Goal: Communication & Community: Participate in discussion

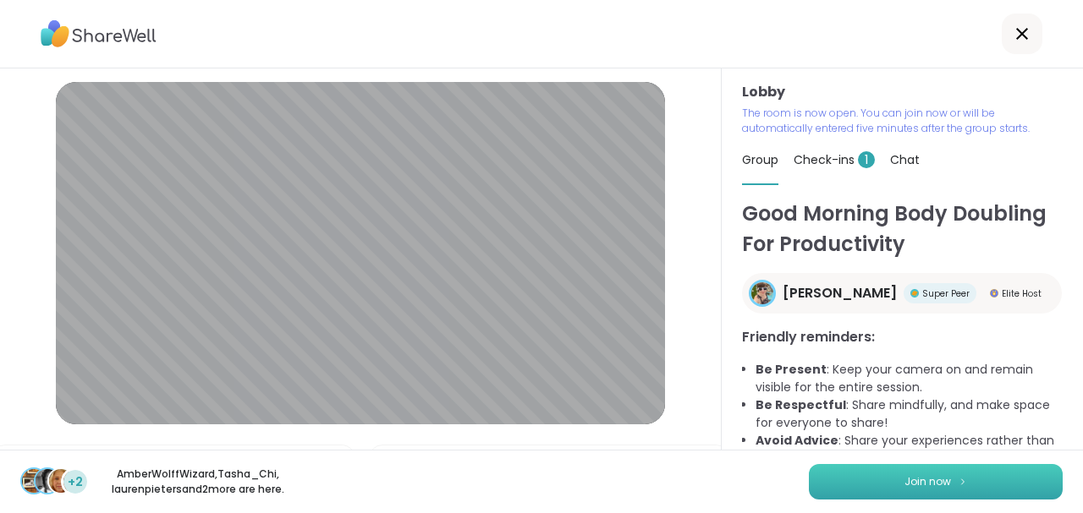
click at [904, 480] on span "Join now" at bounding box center [927, 481] width 47 height 15
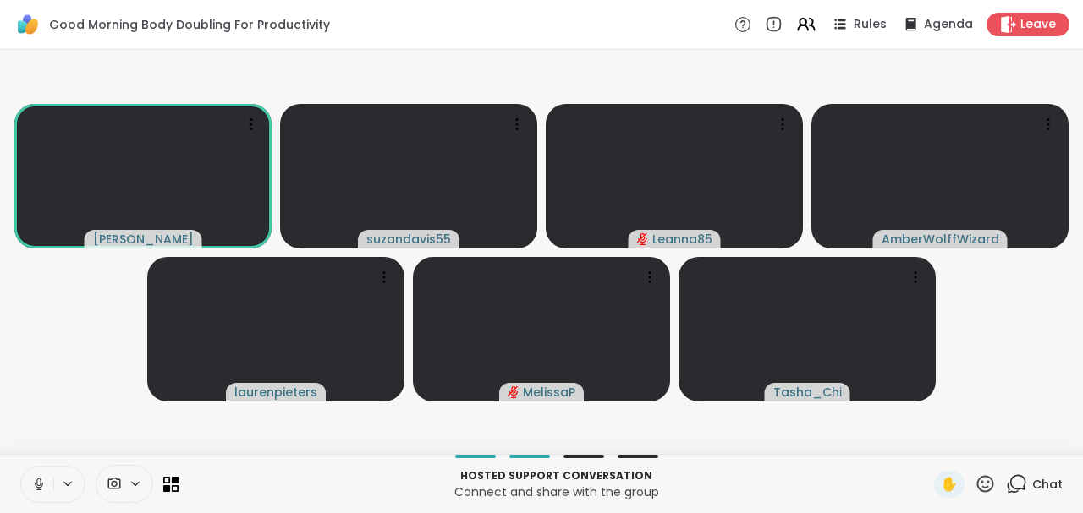
click at [33, 482] on icon at bounding box center [38, 484] width 15 height 15
click at [42, 485] on icon at bounding box center [39, 485] width 12 height 12
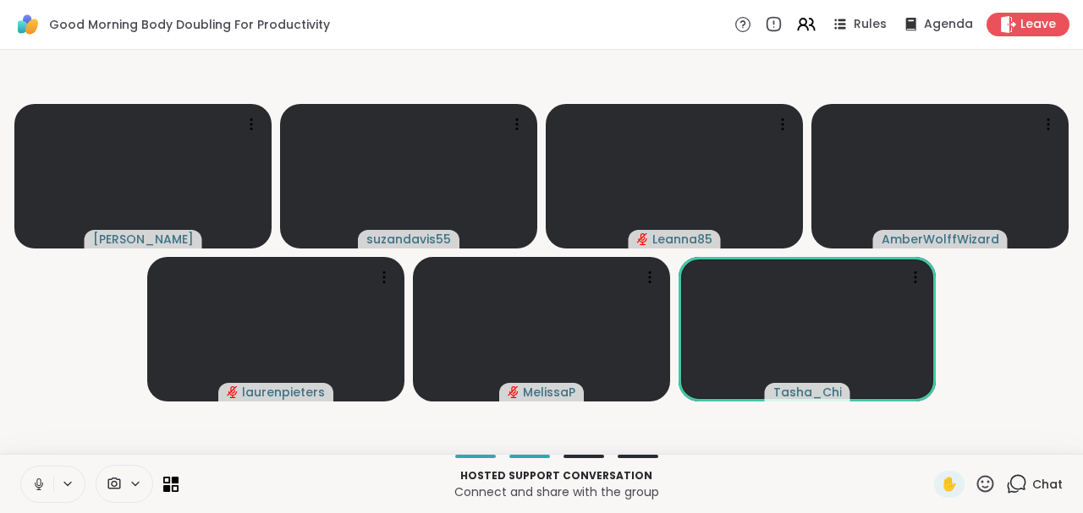
click at [40, 482] on icon at bounding box center [38, 483] width 4 height 8
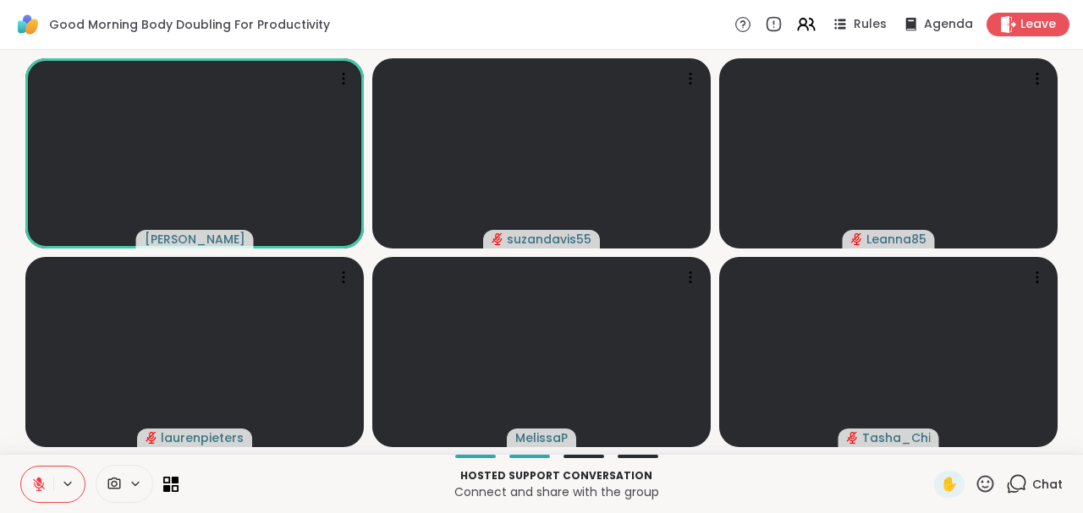
click at [37, 483] on icon at bounding box center [39, 485] width 12 height 12
click at [36, 480] on icon at bounding box center [38, 483] width 4 height 8
drag, startPoint x: 34, startPoint y: 480, endPoint x: 49, endPoint y: 483, distance: 15.6
click at [36, 481] on icon at bounding box center [38, 484] width 15 height 15
click at [41, 480] on icon at bounding box center [38, 484] width 15 height 15
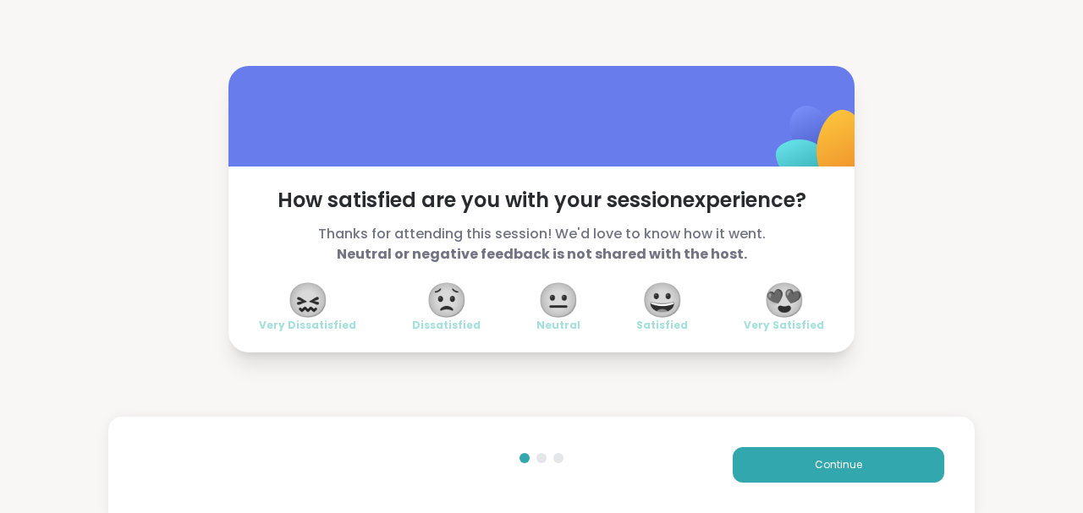
click at [790, 313] on span "😍" at bounding box center [784, 300] width 42 height 30
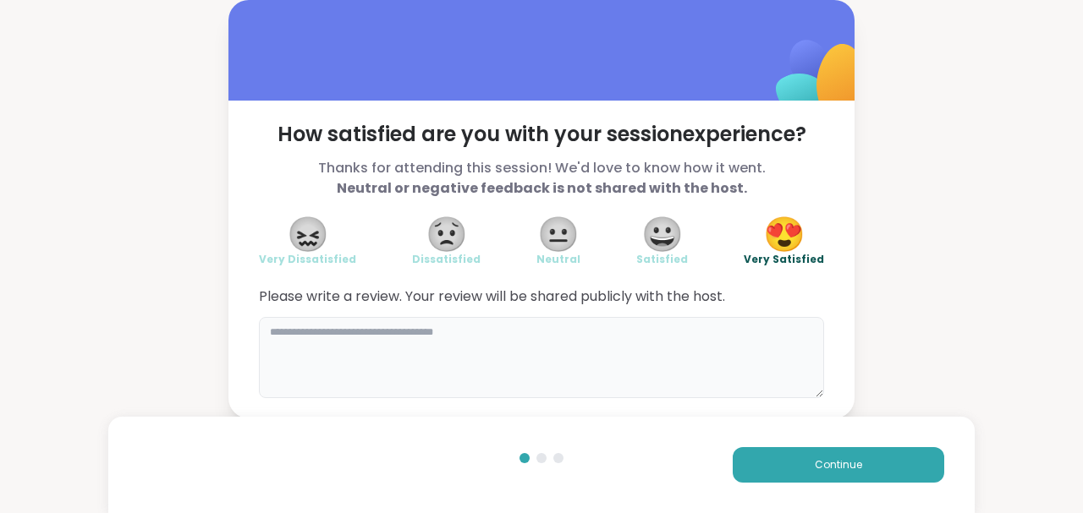
click at [418, 354] on textarea at bounding box center [541, 357] width 565 height 81
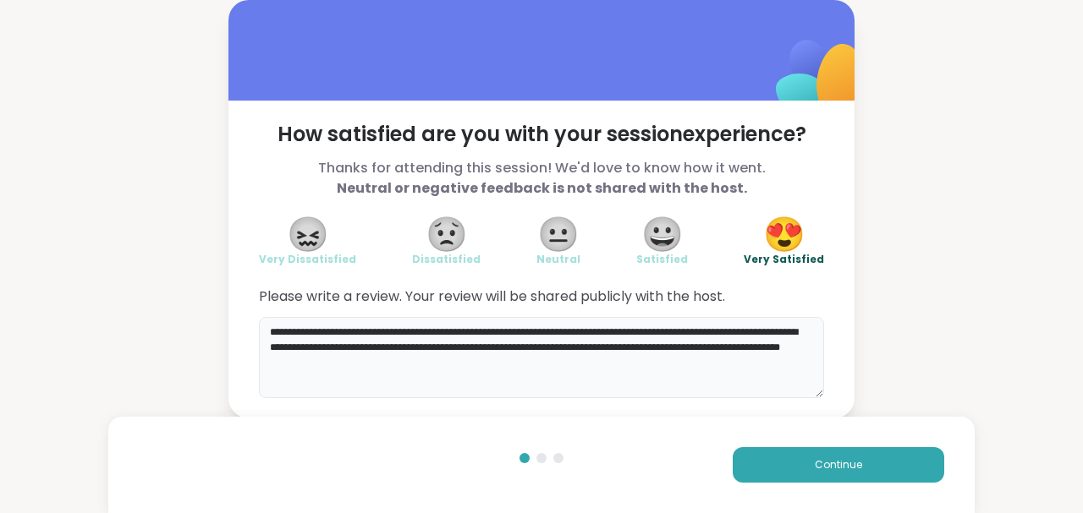
click at [731, 336] on textarea "**********" at bounding box center [541, 357] width 565 height 81
click at [732, 333] on textarea "**********" at bounding box center [541, 357] width 565 height 81
click at [732, 332] on textarea "**********" at bounding box center [541, 357] width 565 height 81
paste textarea "**********"
click at [478, 330] on textarea "**********" at bounding box center [541, 357] width 565 height 81
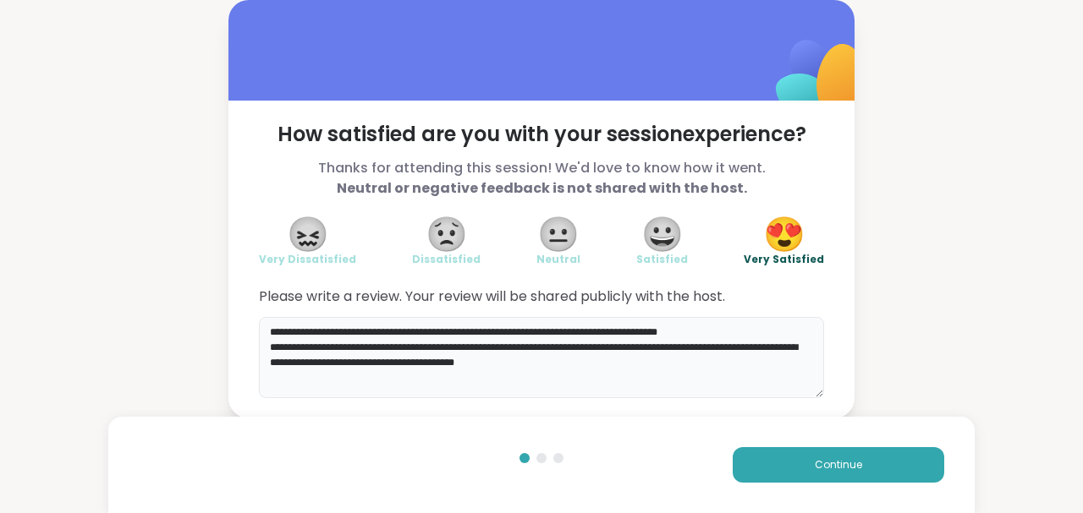
drag, startPoint x: 533, startPoint y: 333, endPoint x: 484, endPoint y: 335, distance: 49.1
click at [484, 335] on textarea "**********" at bounding box center [541, 357] width 565 height 81
click at [636, 333] on textarea "**********" at bounding box center [541, 357] width 565 height 81
drag, startPoint x: 701, startPoint y: 327, endPoint x: 641, endPoint y: 337, distance: 60.9
click at [641, 337] on textarea "**********" at bounding box center [541, 357] width 565 height 81
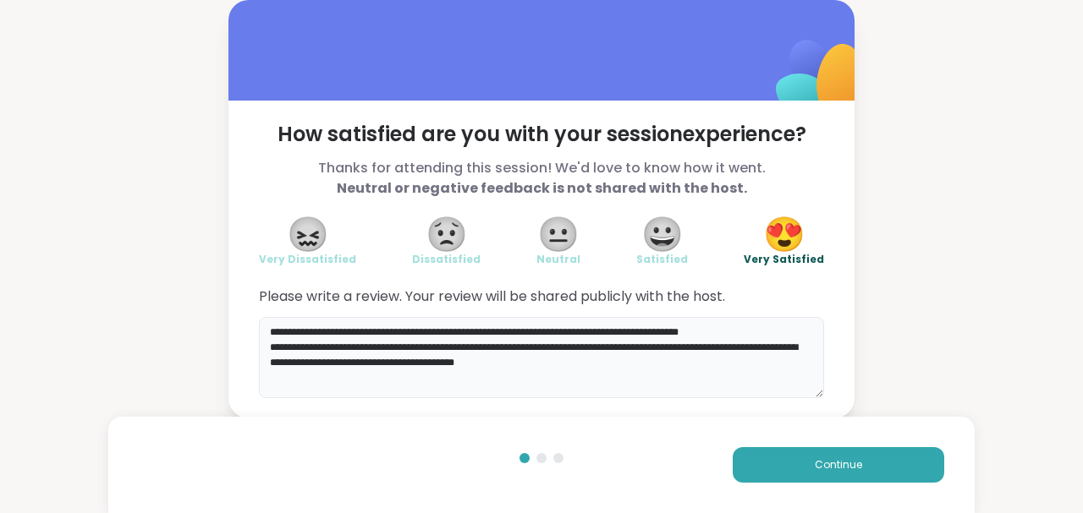
click at [665, 345] on textarea "**********" at bounding box center [541, 357] width 565 height 81
drag, startPoint x: 436, startPoint y: 365, endPoint x: 345, endPoint y: 369, distance: 91.4
click at [345, 369] on textarea "**********" at bounding box center [541, 357] width 565 height 81
click at [463, 365] on textarea "**********" at bounding box center [541, 357] width 565 height 81
click at [740, 364] on textarea "**********" at bounding box center [541, 357] width 565 height 81
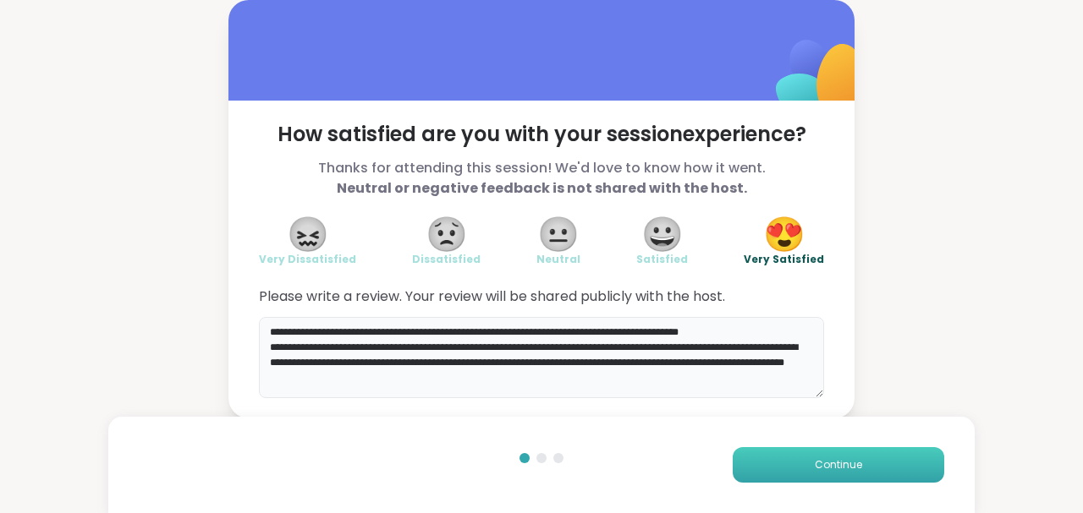
type textarea "**********"
click at [859, 460] on button "Continue" at bounding box center [837, 465] width 211 height 36
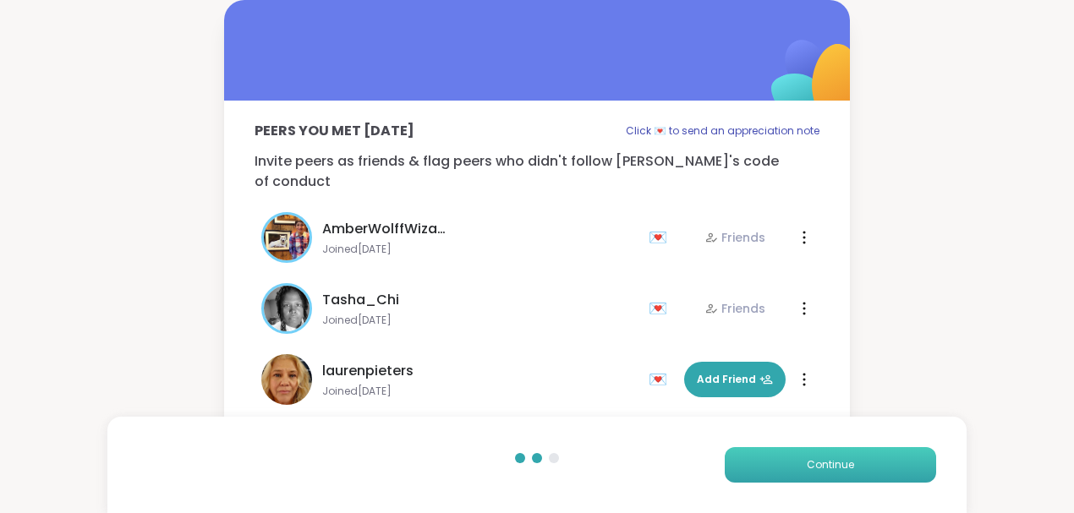
click at [857, 463] on button "Continue" at bounding box center [830, 465] width 211 height 36
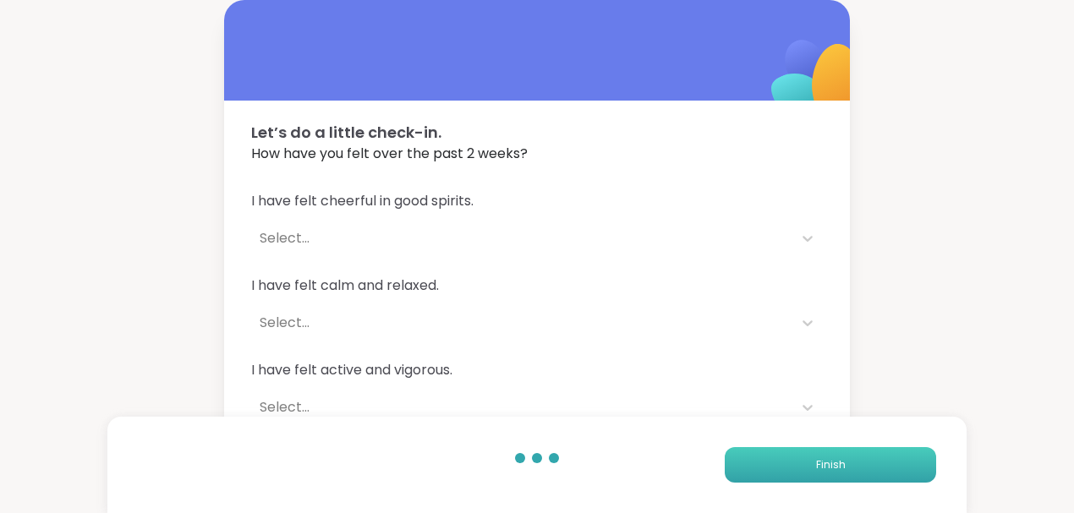
click at [858, 464] on button "Finish" at bounding box center [830, 465] width 211 height 36
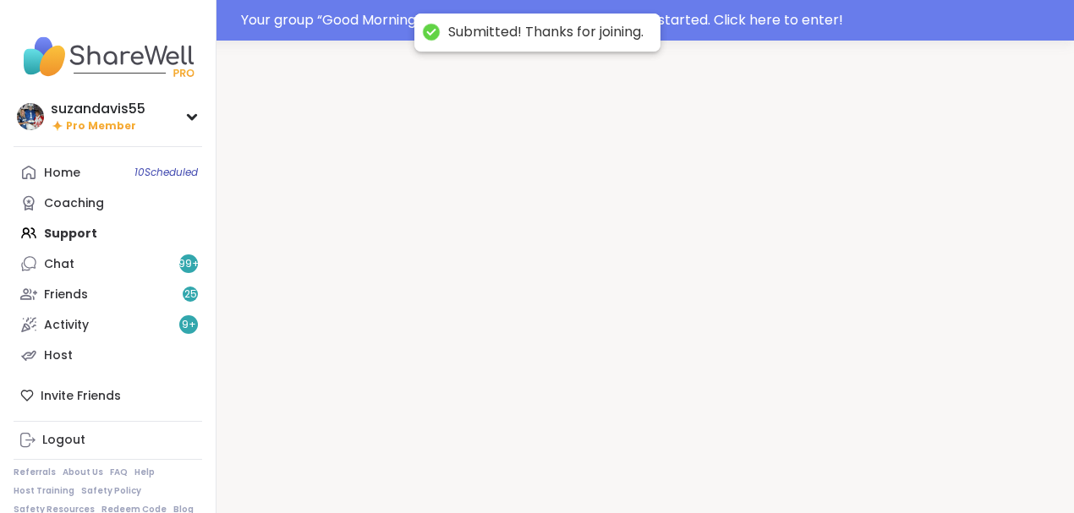
click at [858, 464] on div at bounding box center [646, 297] width 858 height 513
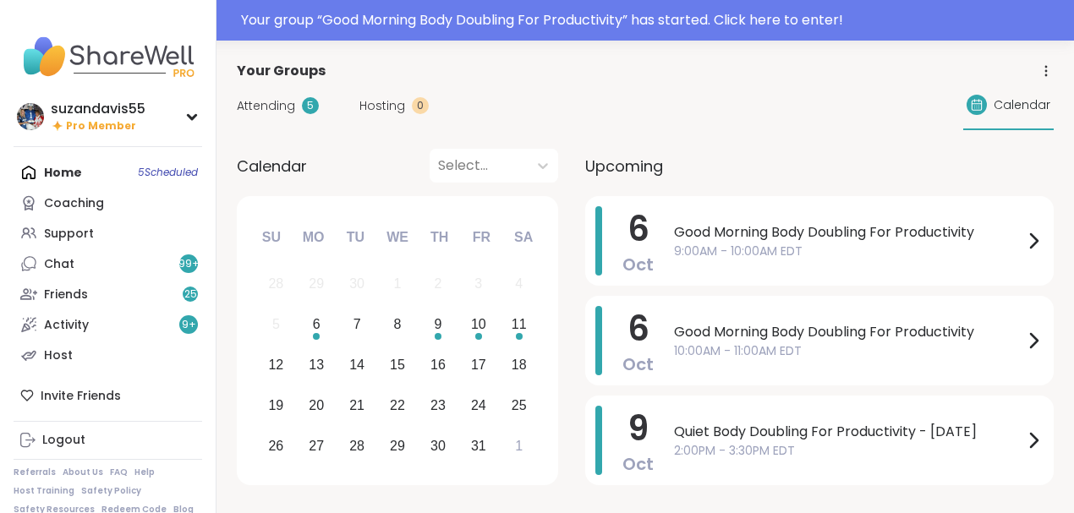
click at [83, 230] on div "Support" at bounding box center [69, 234] width 50 height 17
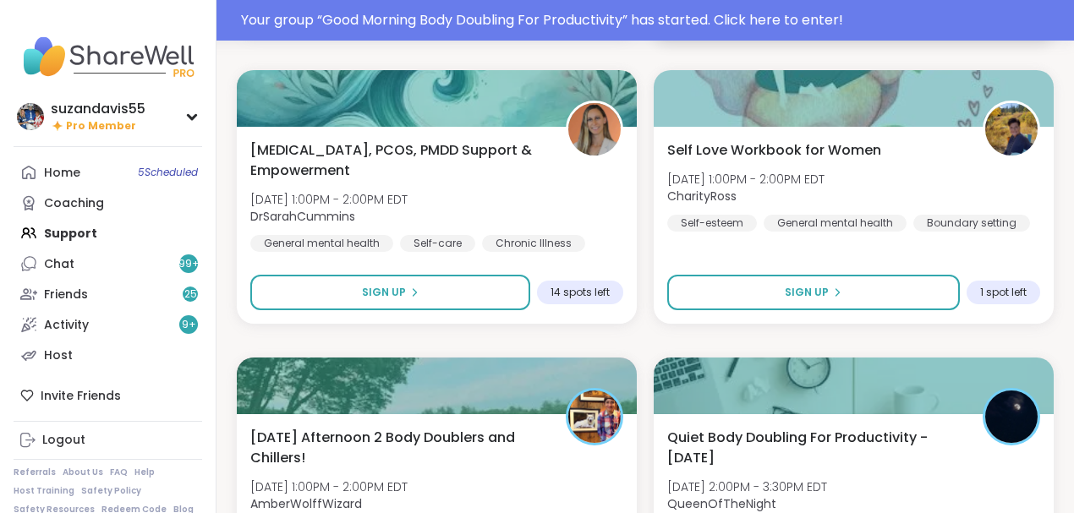
scroll to position [2368, 0]
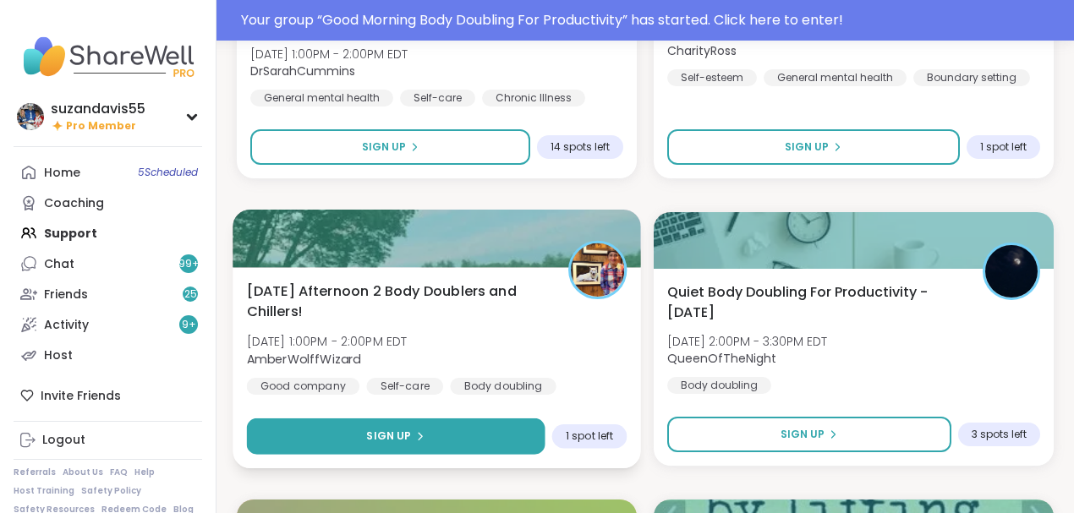
click at [408, 437] on span "Sign Up" at bounding box center [388, 436] width 45 height 15
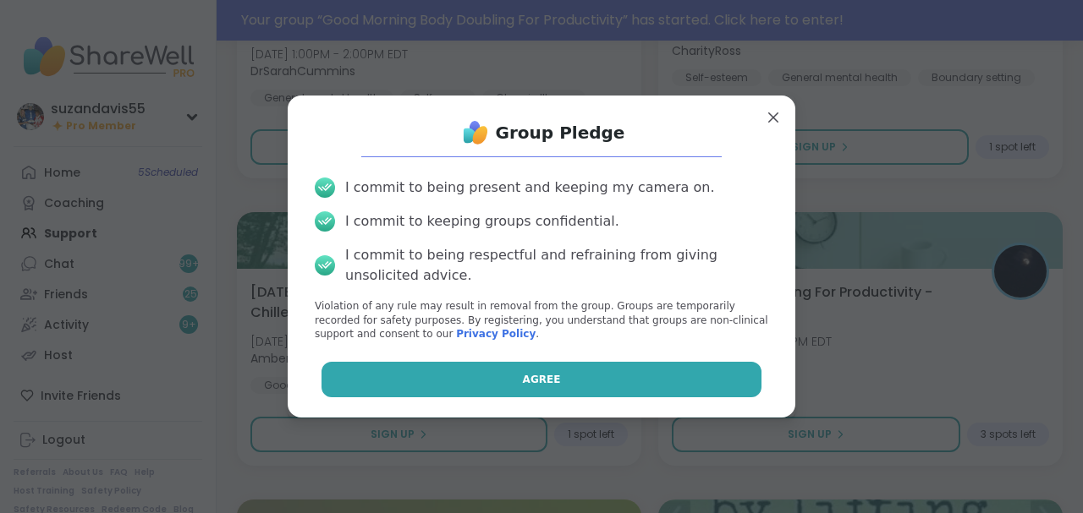
click at [488, 382] on button "Agree" at bounding box center [541, 380] width 441 height 36
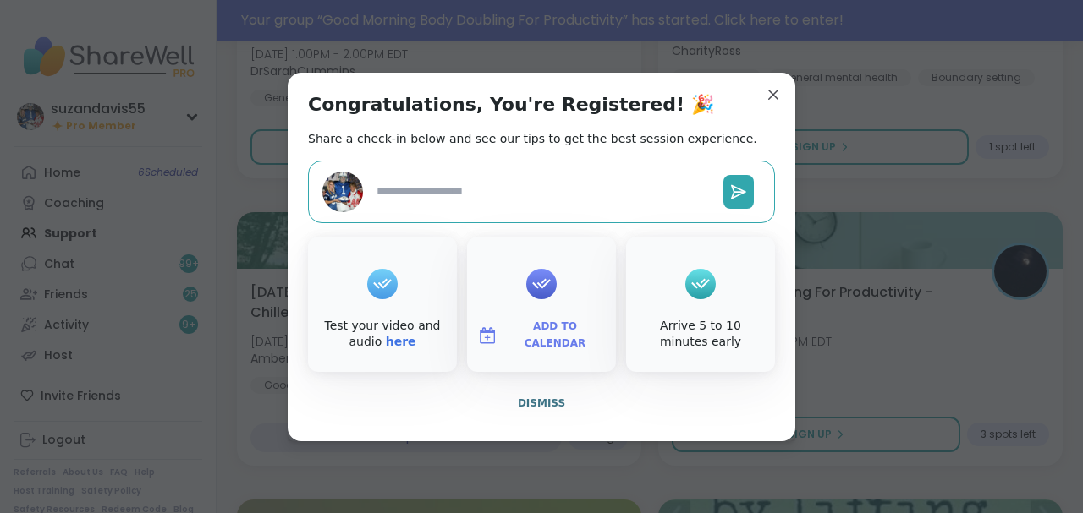
click at [534, 337] on span "Add to Calendar" at bounding box center [554, 335] width 101 height 33
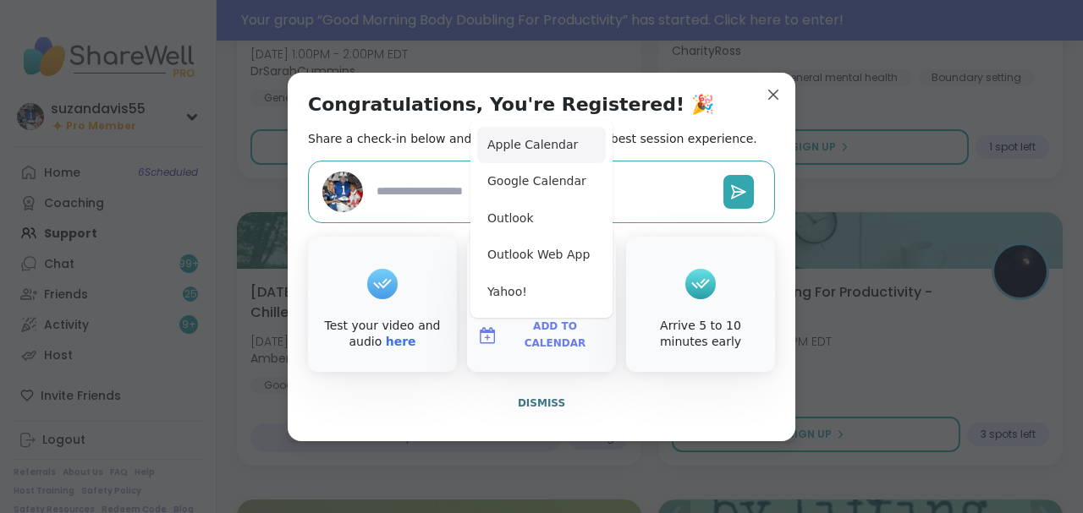
click at [506, 145] on button "Apple Calendar" at bounding box center [541, 145] width 129 height 37
click at [524, 188] on button "Google Calendar" at bounding box center [541, 181] width 129 height 37
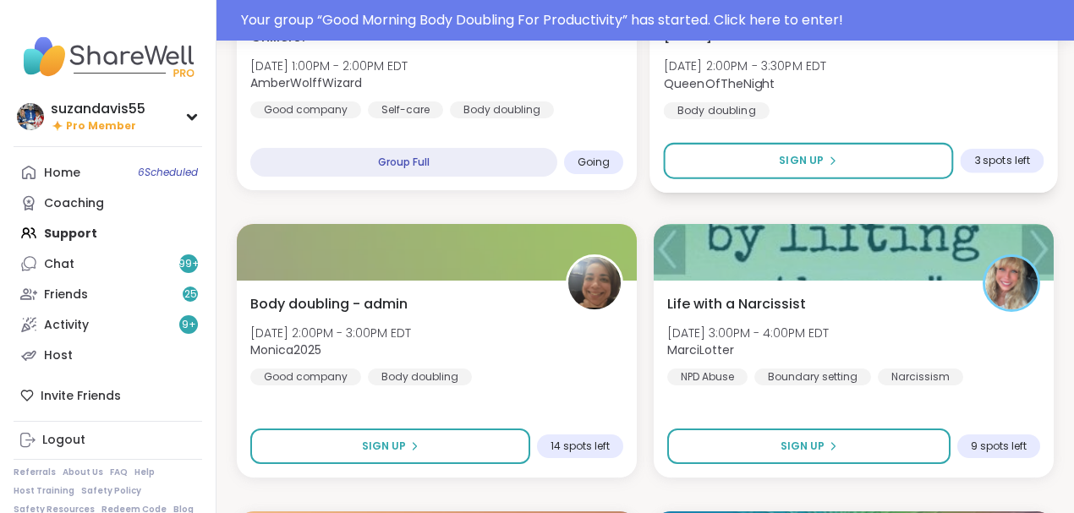
scroll to position [2650, 0]
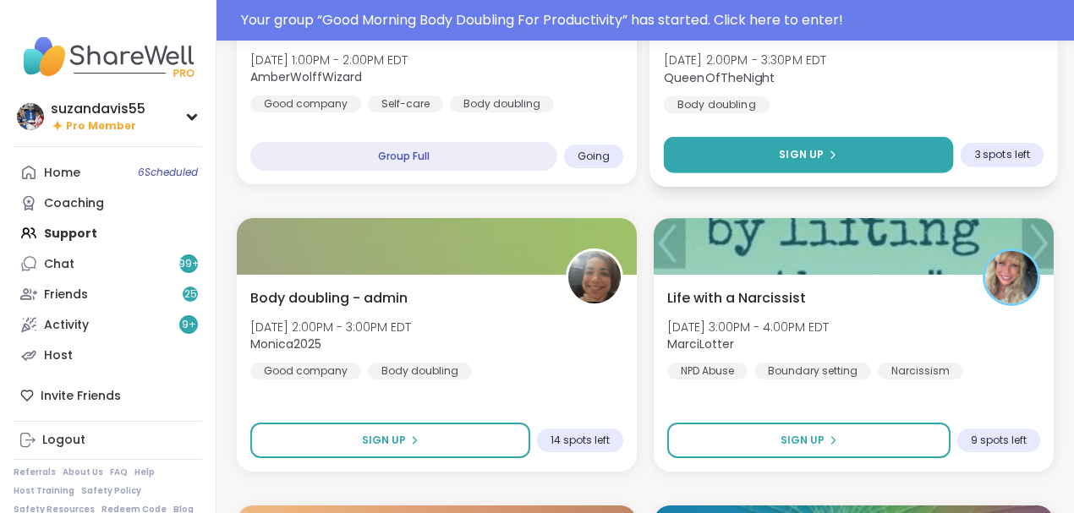
click at [770, 165] on button "Sign Up" at bounding box center [809, 155] width 290 height 36
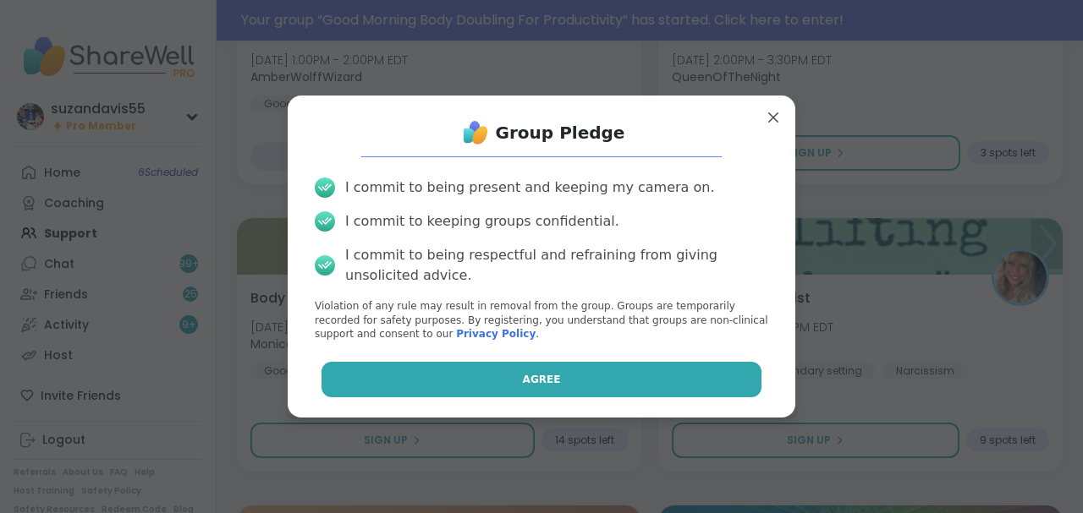
click at [523, 376] on span "Agree" at bounding box center [542, 379] width 38 height 15
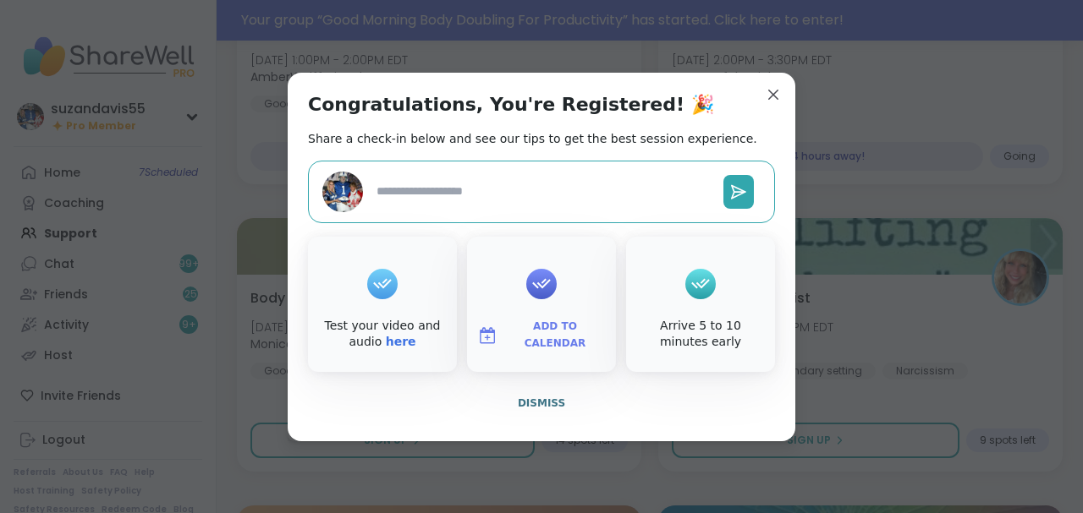
click at [563, 332] on span "Add to Calendar" at bounding box center [554, 335] width 101 height 33
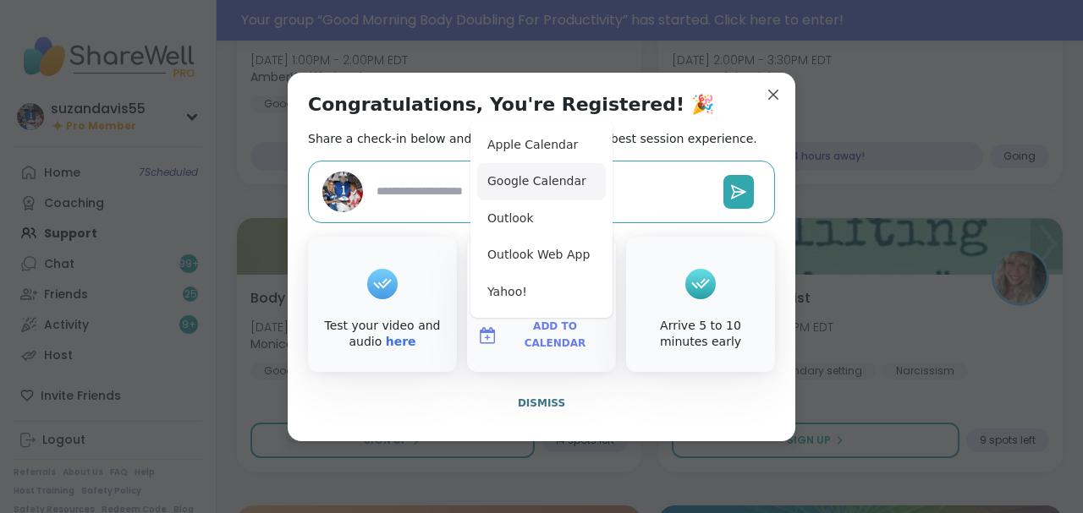
click at [528, 184] on button "Google Calendar" at bounding box center [541, 181] width 129 height 37
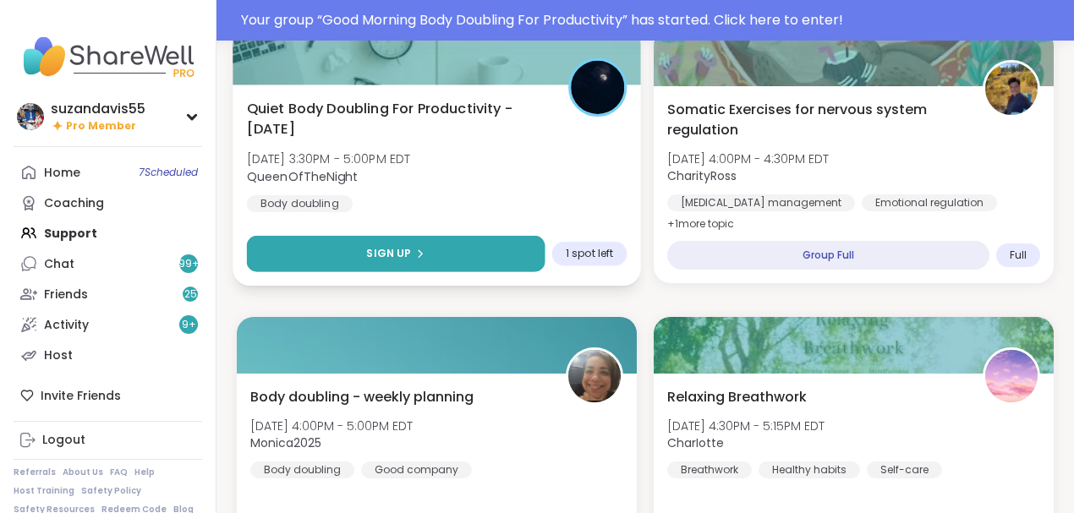
scroll to position [3439, 0]
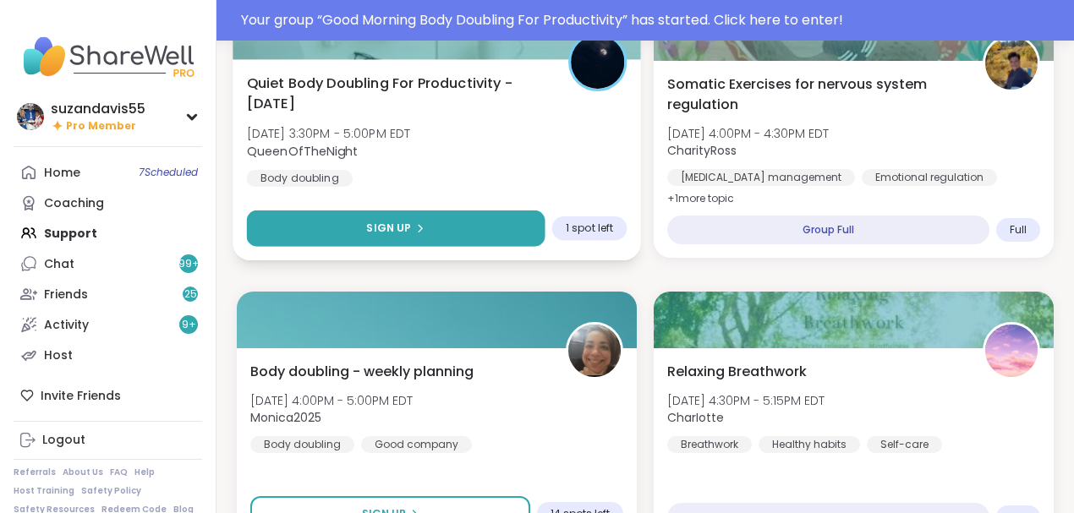
click at [395, 223] on span "Sign Up" at bounding box center [388, 228] width 45 height 15
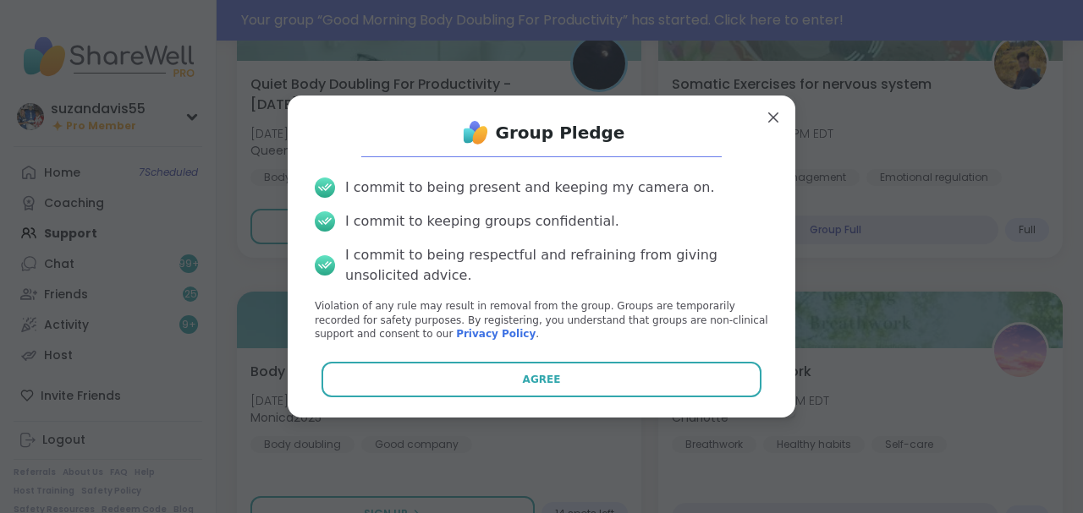
click at [568, 381] on button "Agree" at bounding box center [541, 380] width 441 height 36
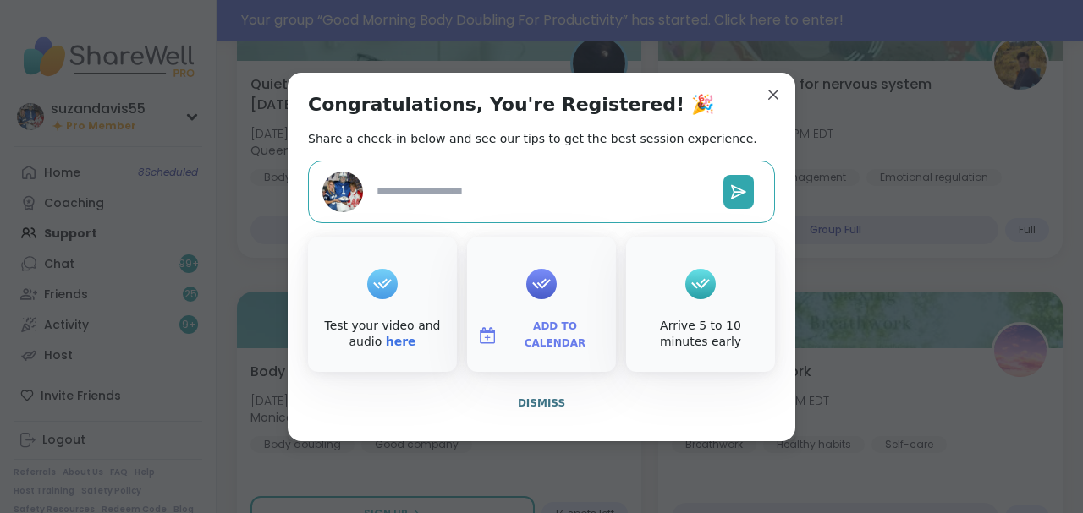
click at [535, 337] on span "Add to Calendar" at bounding box center [554, 335] width 101 height 33
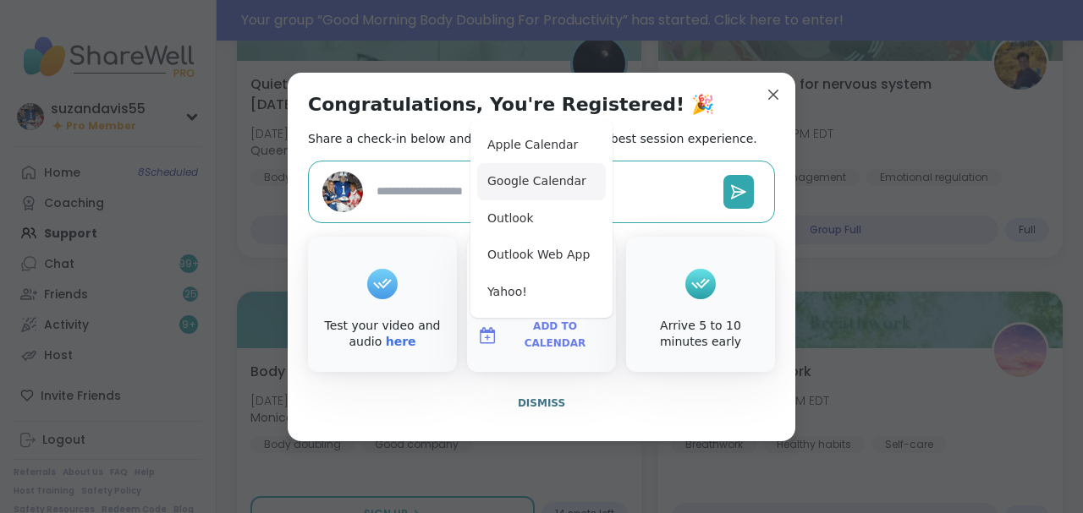
click at [553, 181] on button "Google Calendar" at bounding box center [541, 181] width 129 height 37
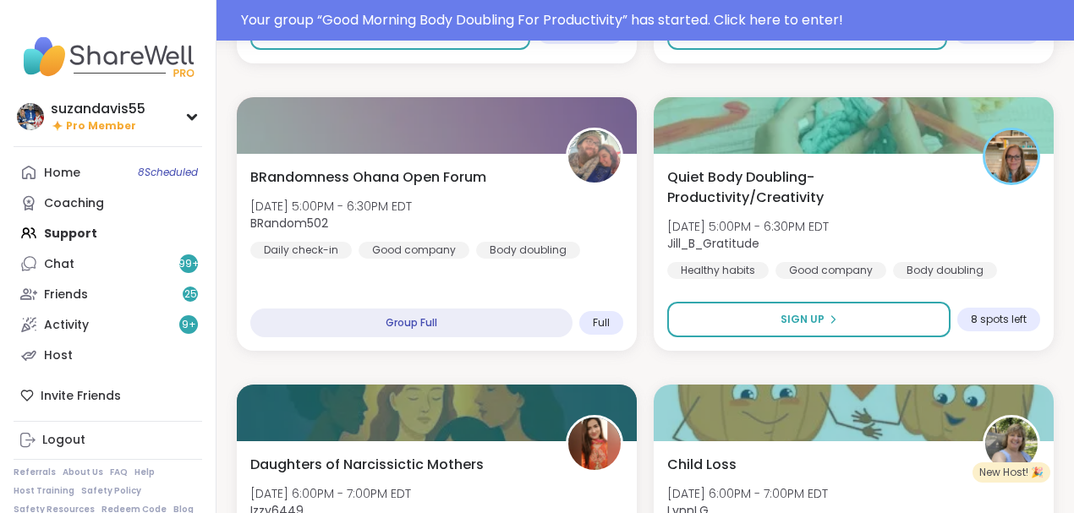
scroll to position [4229, 0]
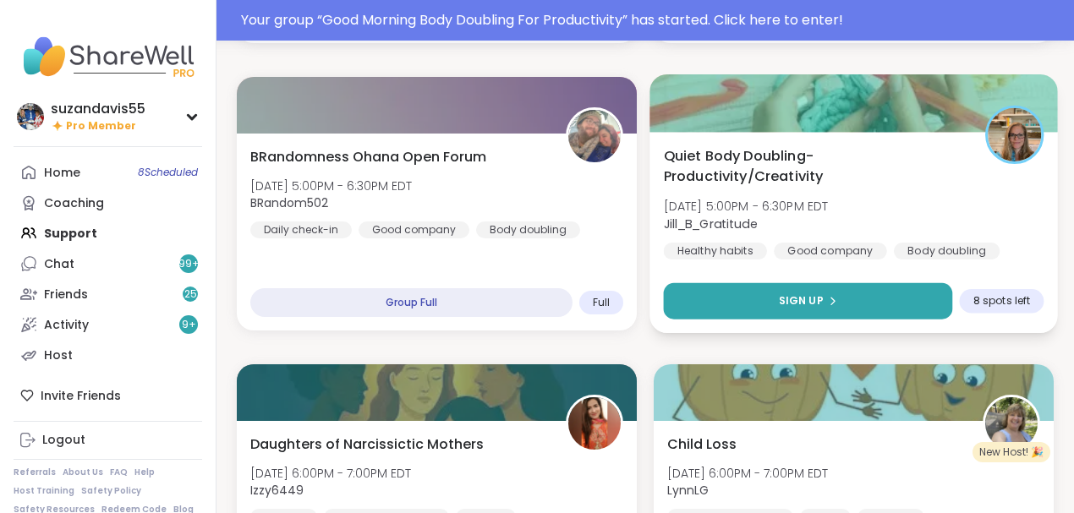
click at [795, 303] on span "Sign Up" at bounding box center [801, 300] width 45 height 15
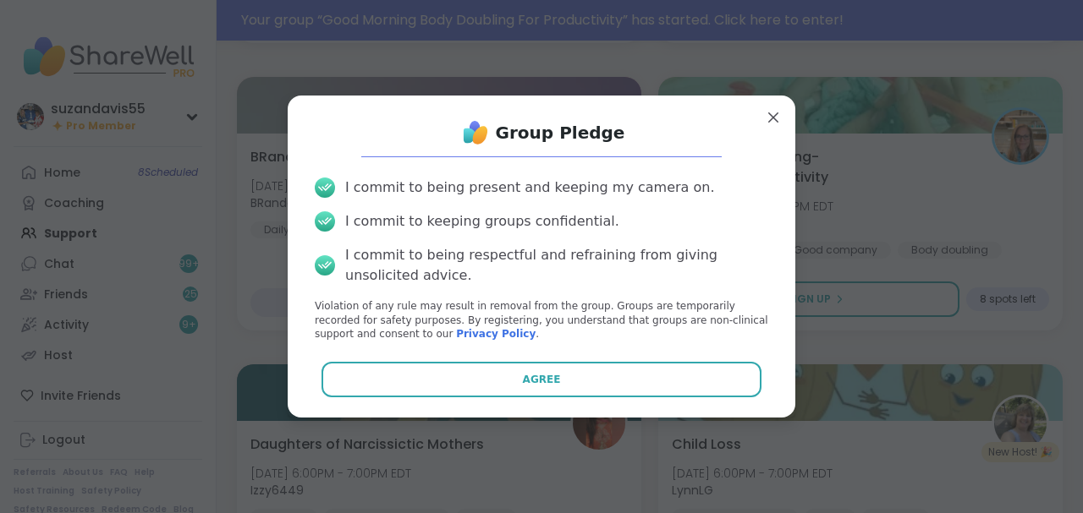
click at [543, 372] on button "Agree" at bounding box center [541, 380] width 441 height 36
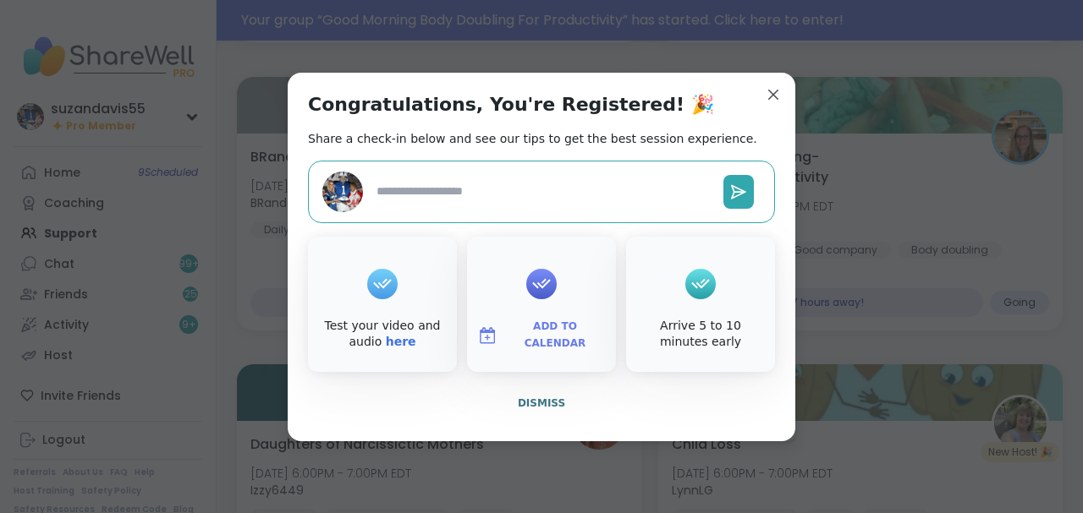
click at [548, 332] on span "Add to Calendar" at bounding box center [554, 335] width 101 height 33
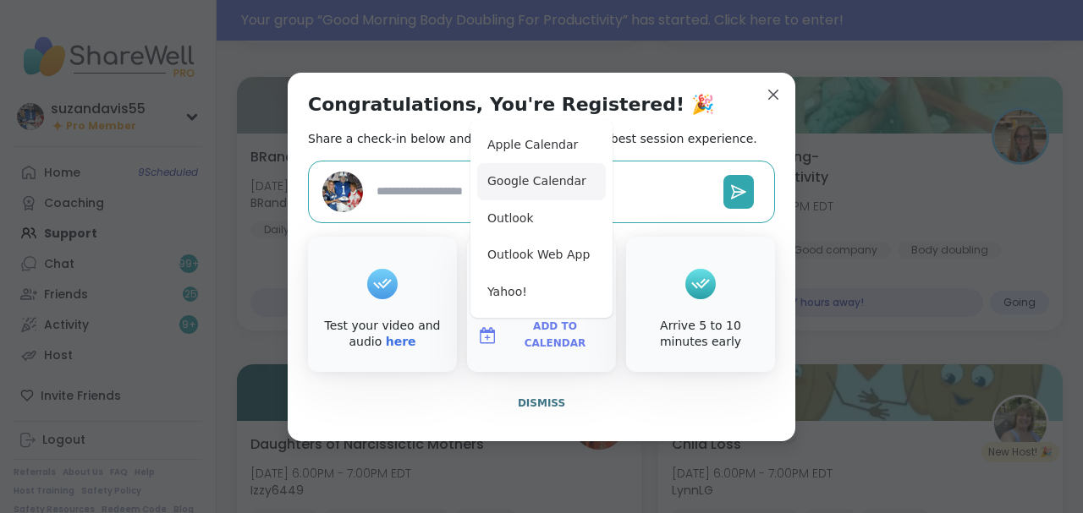
click at [529, 181] on button "Google Calendar" at bounding box center [541, 181] width 129 height 37
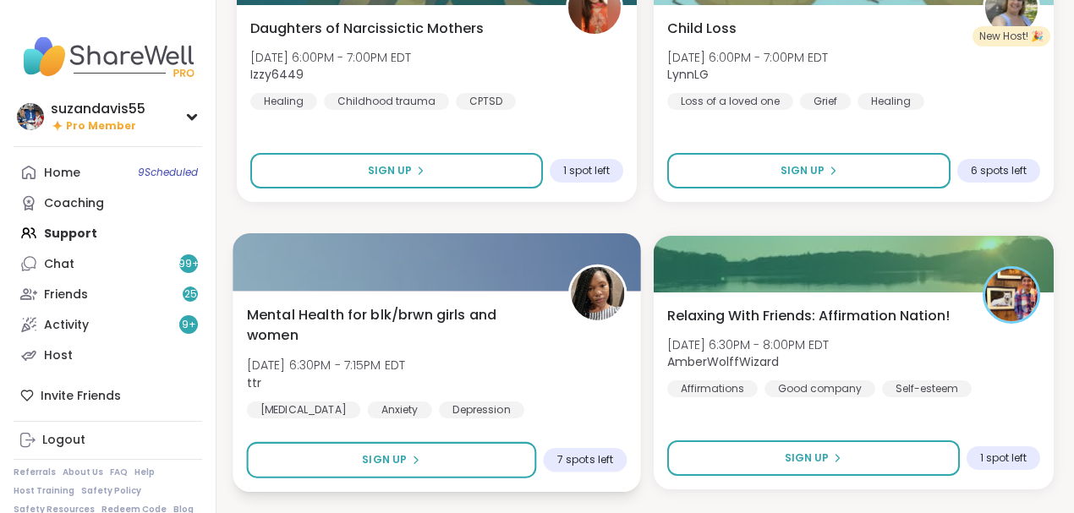
scroll to position [4695, 0]
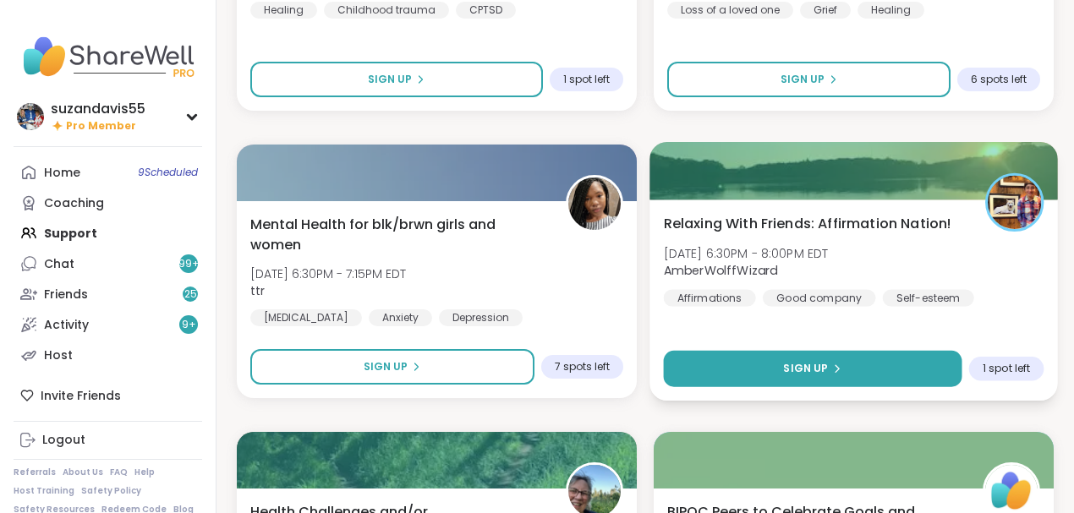
click at [787, 369] on span "Sign Up" at bounding box center [805, 368] width 45 height 15
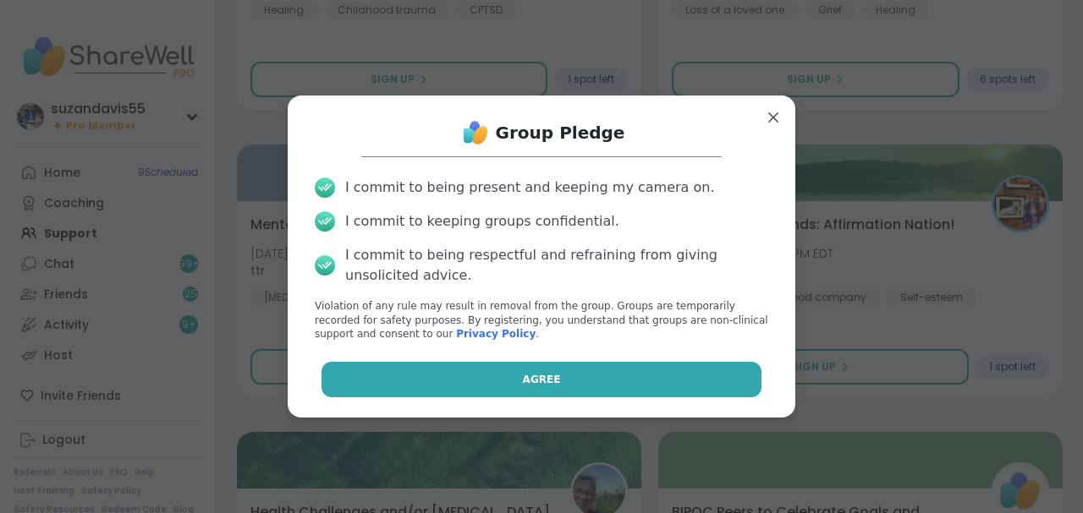
click at [633, 372] on button "Agree" at bounding box center [541, 380] width 441 height 36
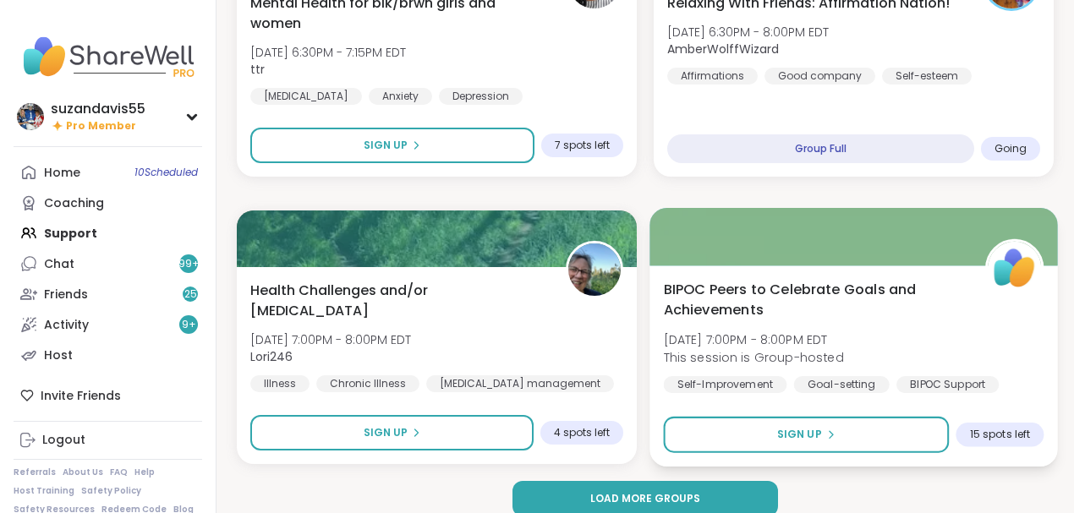
scroll to position [4936, 0]
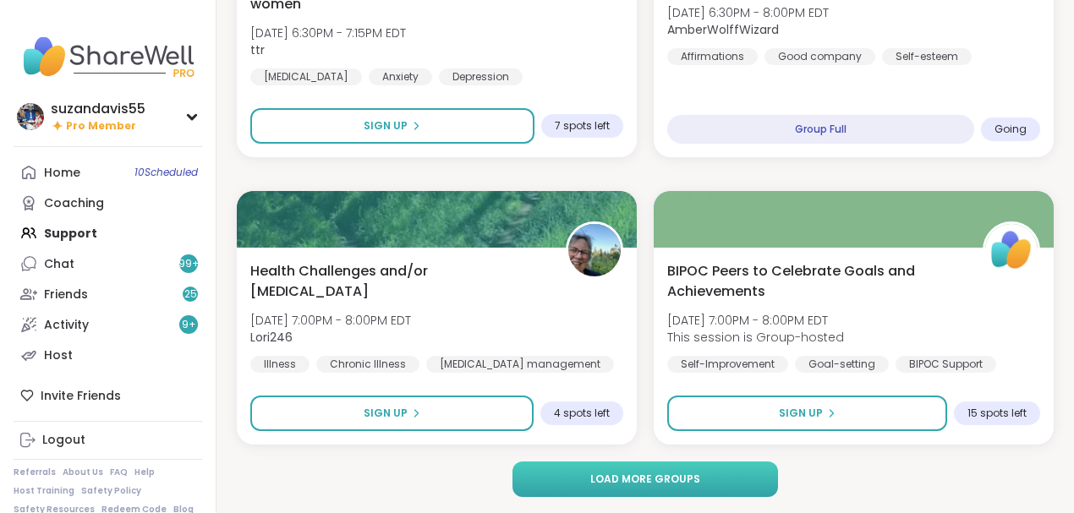
click at [650, 480] on span "Load more groups" at bounding box center [645, 479] width 110 height 15
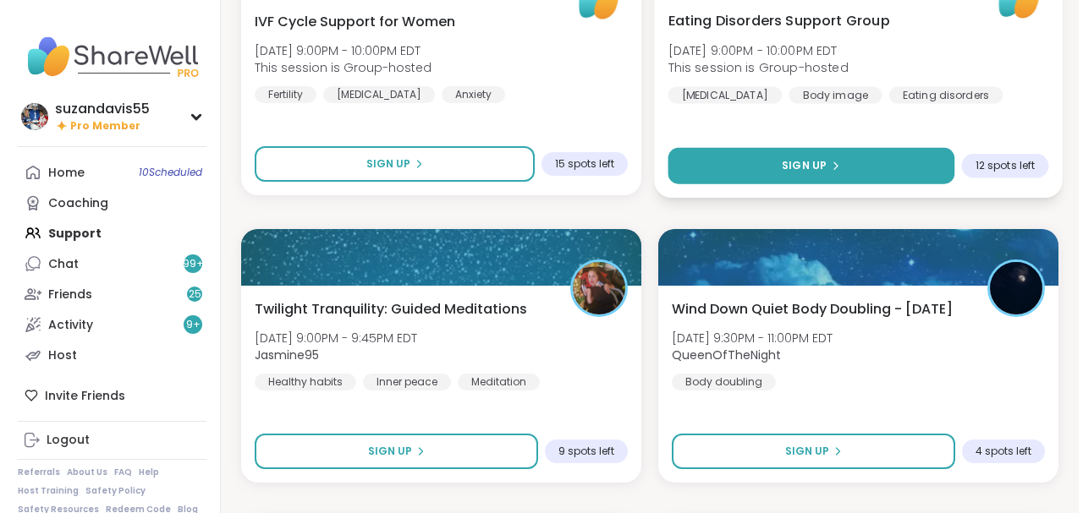
scroll to position [6740, 0]
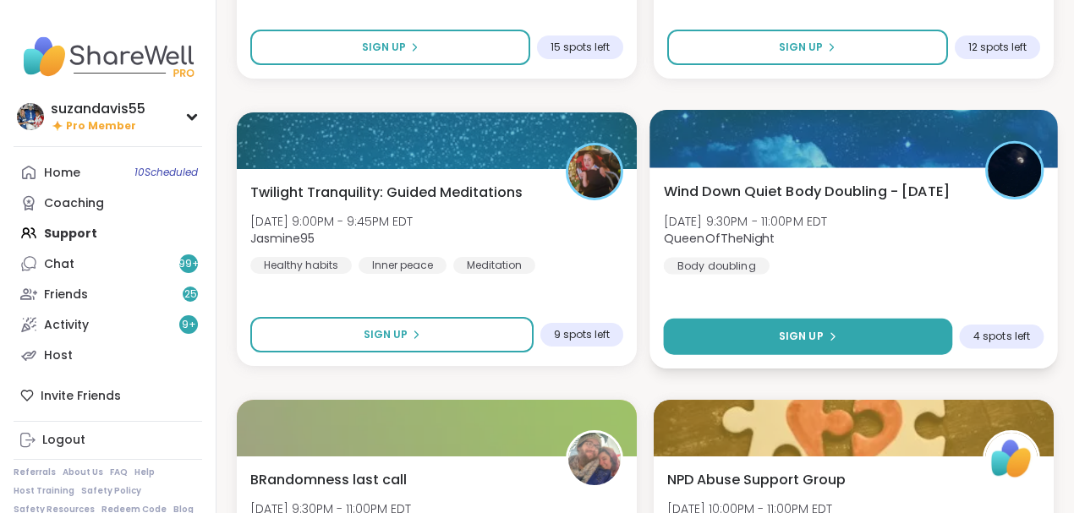
click at [766, 333] on button "Sign Up" at bounding box center [808, 337] width 289 height 36
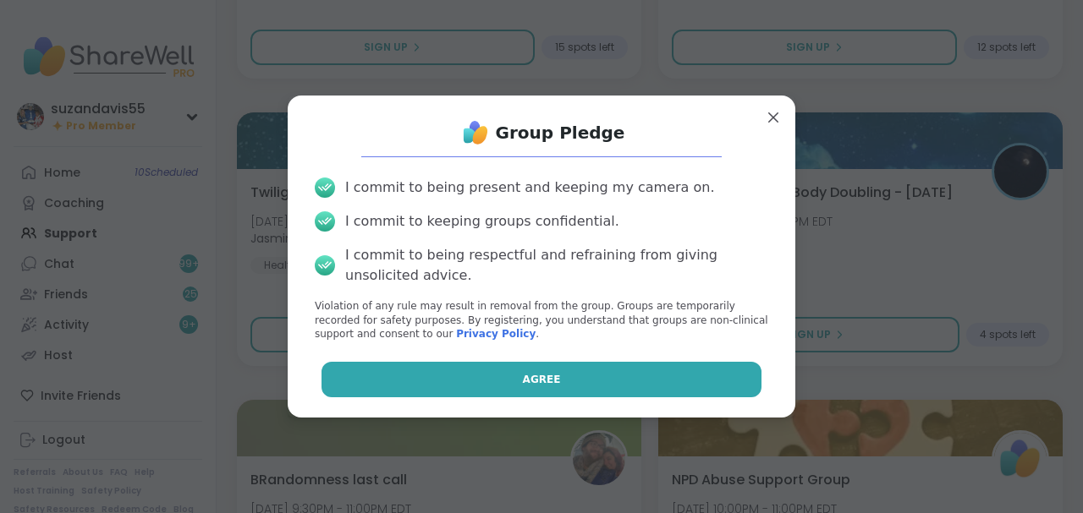
click at [567, 381] on button "Agree" at bounding box center [541, 380] width 441 height 36
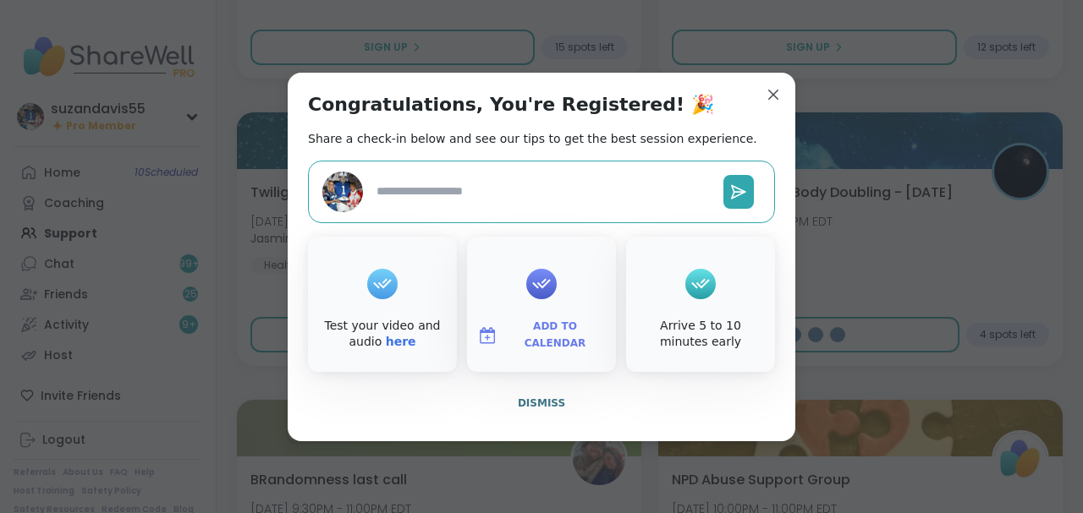
type textarea "*"
click at [558, 334] on span "Add to Calendar" at bounding box center [554, 335] width 101 height 33
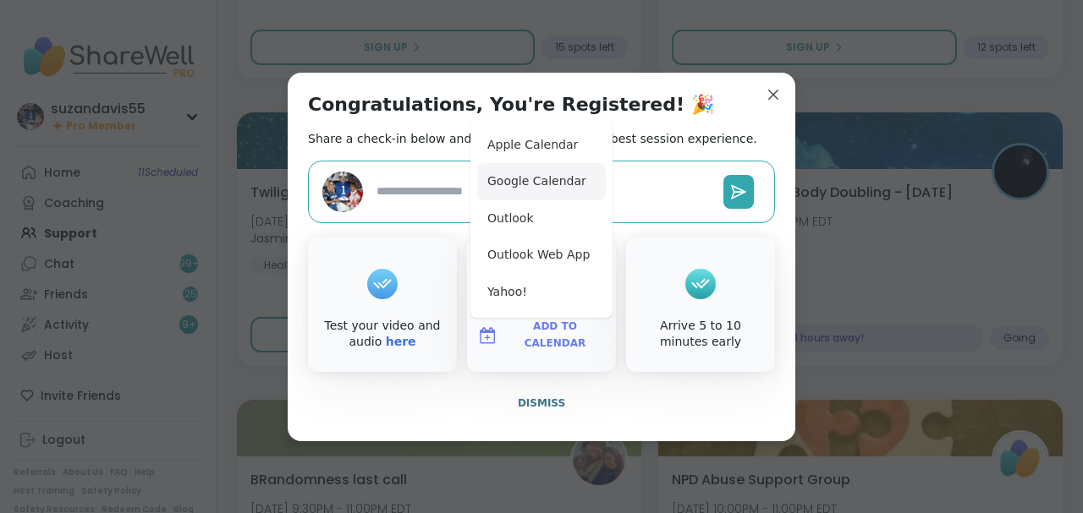
click at [518, 184] on button "Google Calendar" at bounding box center [541, 181] width 129 height 37
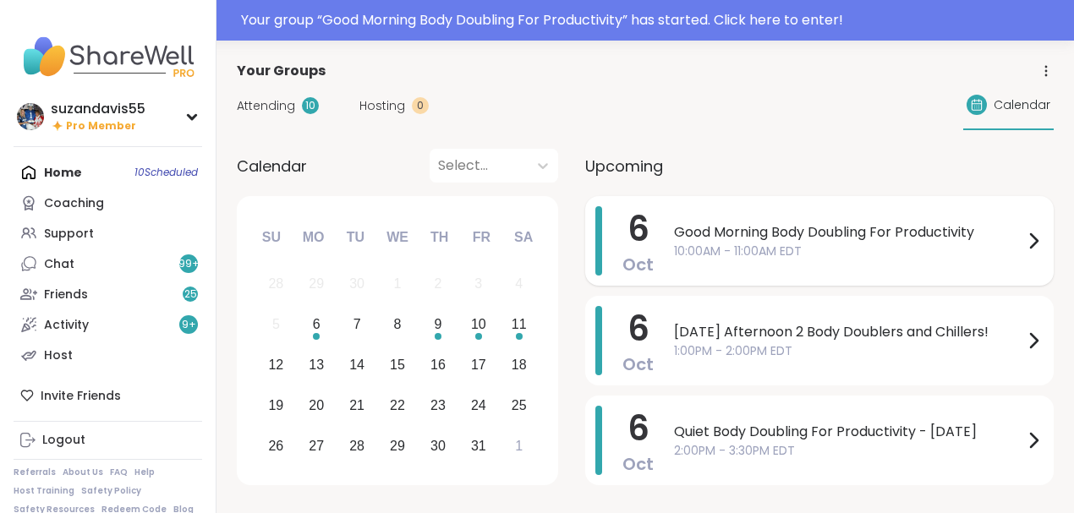
click at [833, 244] on span "10:00AM - 11:00AM EDT" at bounding box center [848, 252] width 349 height 18
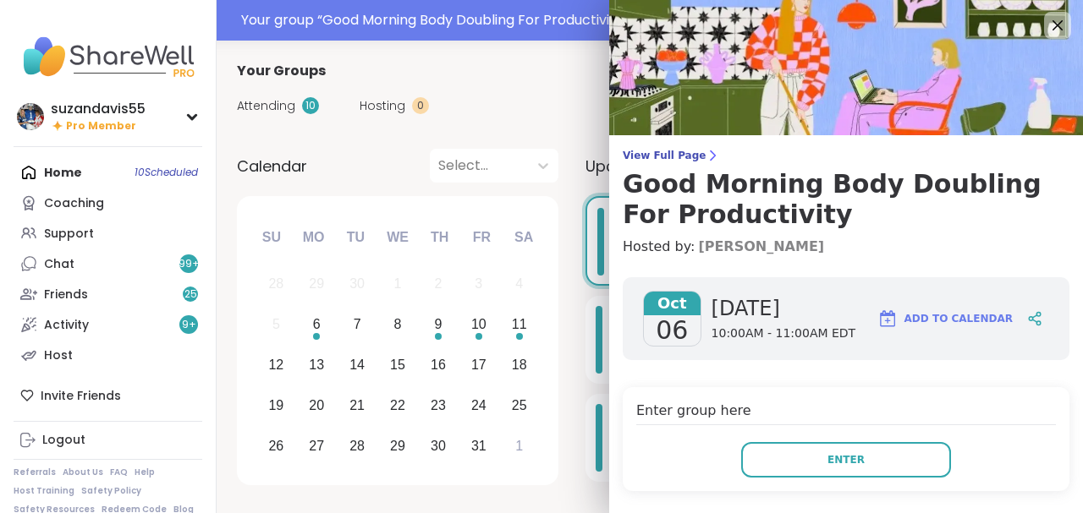
drag, startPoint x: 675, startPoint y: 248, endPoint x: 851, endPoint y: 243, distance: 176.0
click at [851, 243] on h4 "Hosted by: Adrienne_QueenOfTheDawn" at bounding box center [845, 247] width 447 height 20
copy h4 "[PERSON_NAME]"
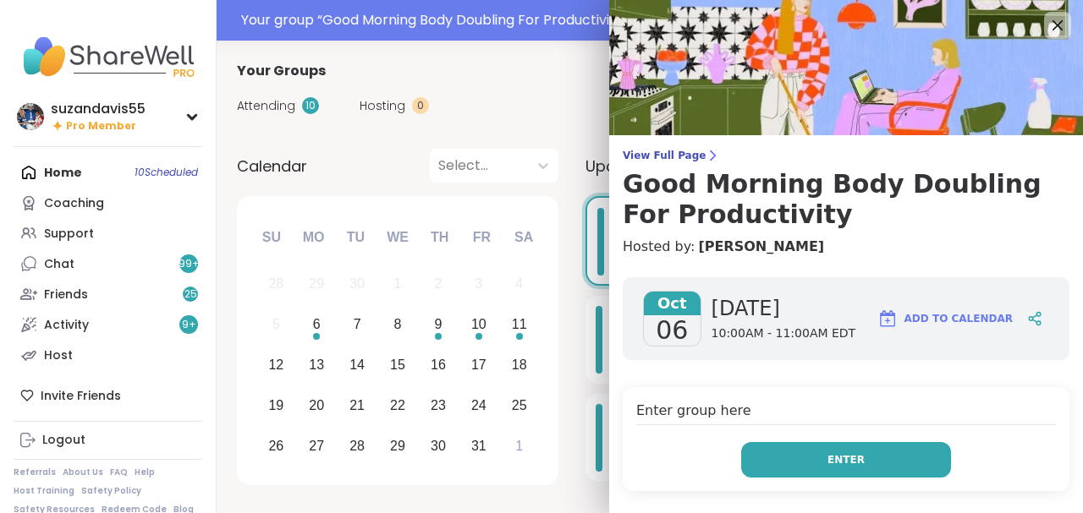
click at [850, 450] on button "Enter" at bounding box center [846, 460] width 210 height 36
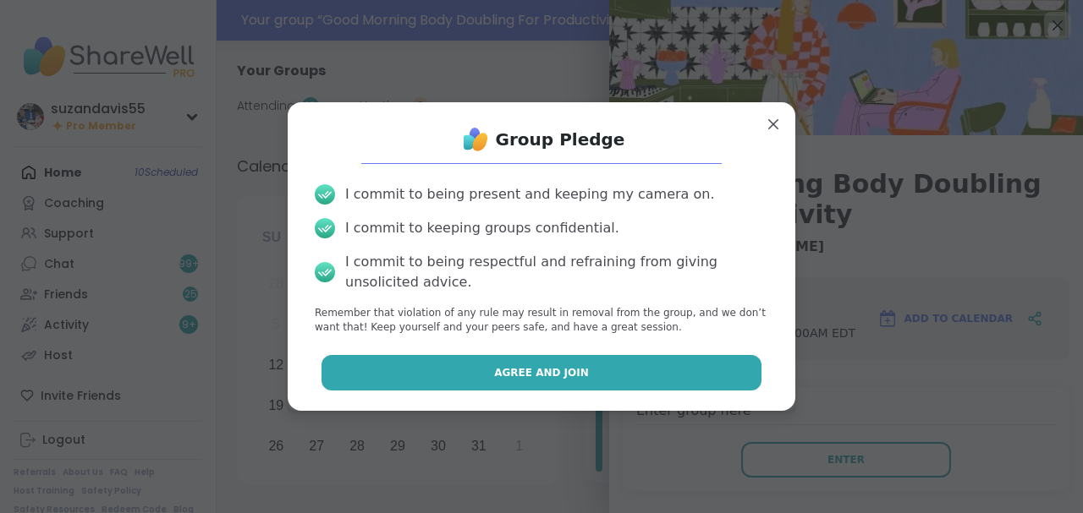
click at [536, 369] on span "Agree and Join" at bounding box center [541, 372] width 95 height 15
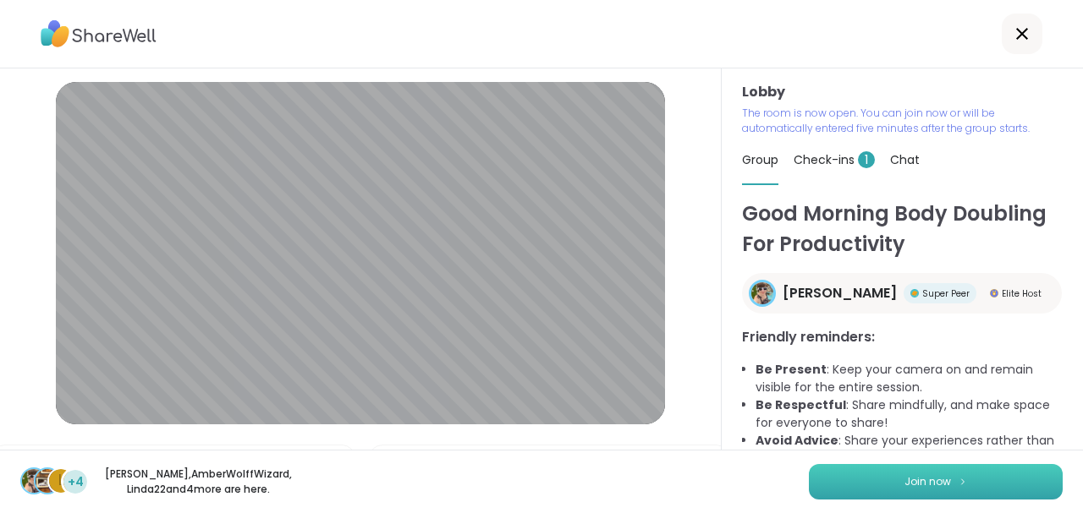
click at [864, 472] on button "Join now" at bounding box center [936, 482] width 254 height 36
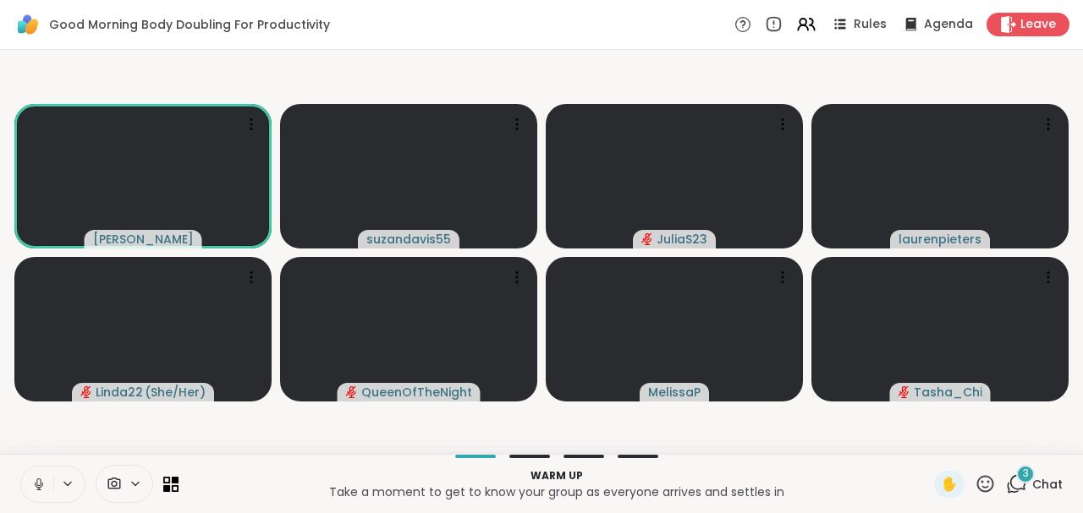
click at [39, 487] on icon at bounding box center [38, 484] width 15 height 15
